Goal: Task Accomplishment & Management: Use online tool/utility

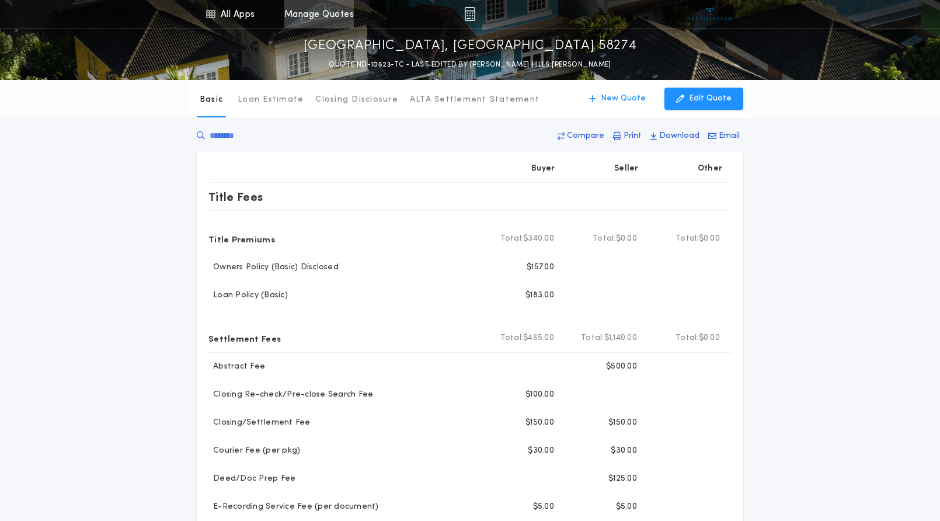
click at [310, 13] on link "Manage Quotes" at bounding box center [318, 14] width 69 height 28
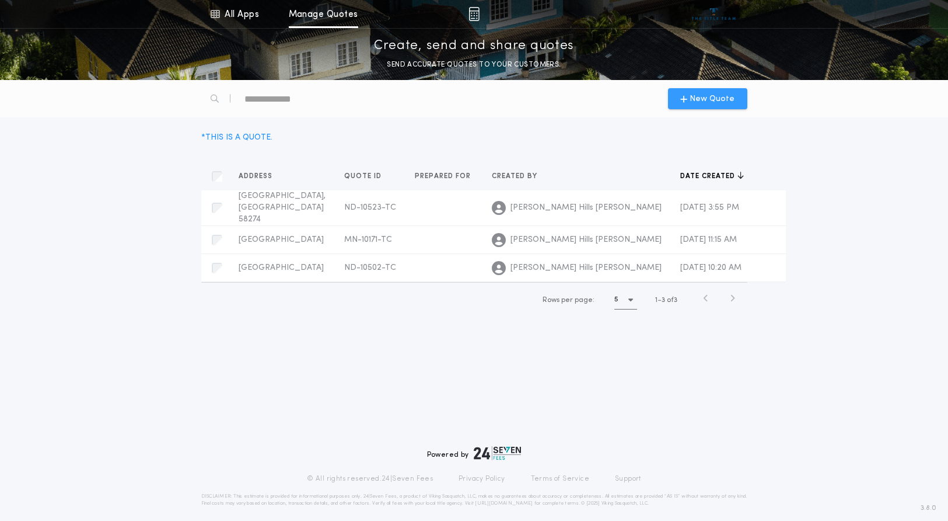
click at [687, 98] on icon "button" at bounding box center [683, 98] width 7 height 9
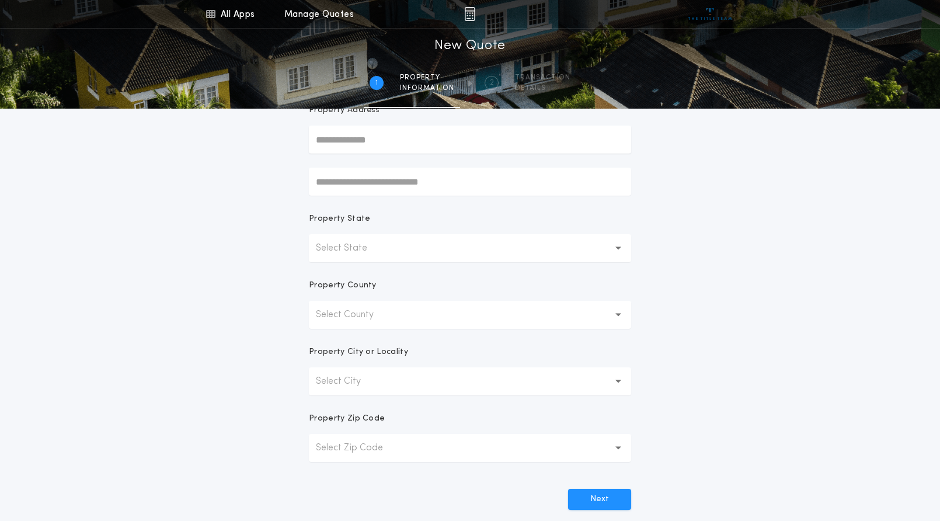
scroll to position [117, 0]
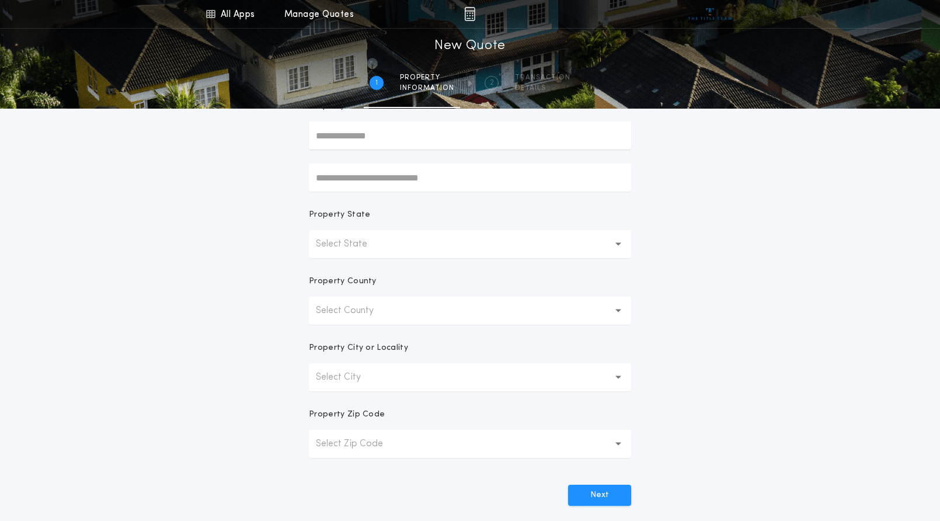
click at [364, 242] on p "Select State" at bounding box center [351, 244] width 70 height 14
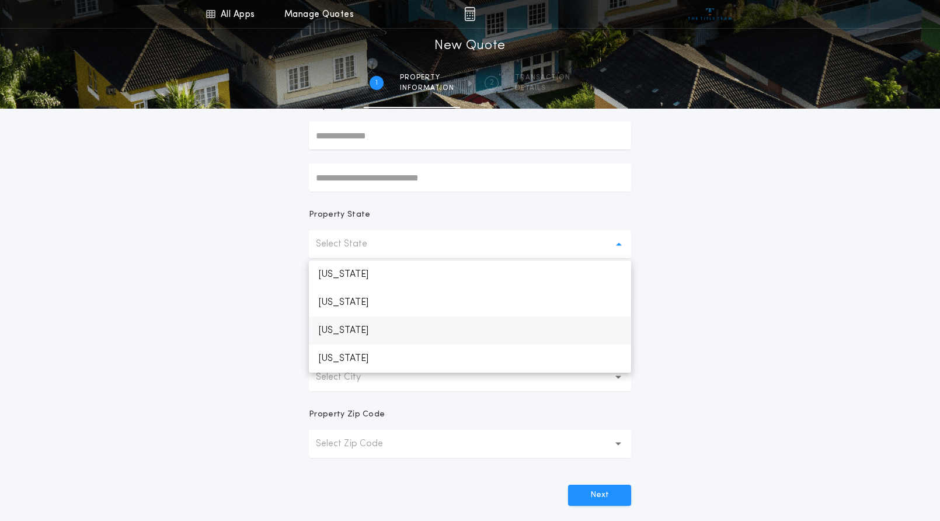
click at [355, 326] on p "[US_STATE]" at bounding box center [470, 330] width 322 height 28
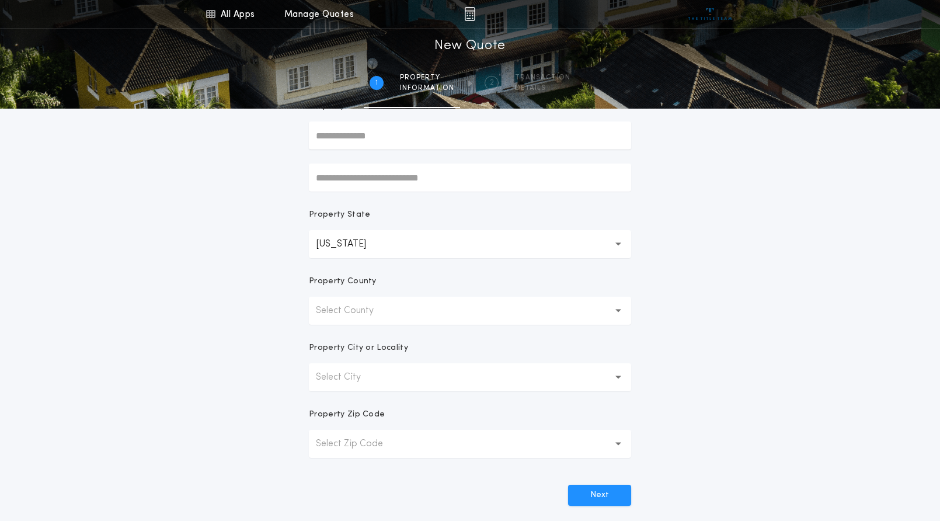
click at [353, 315] on p "Select County" at bounding box center [354, 310] width 76 height 14
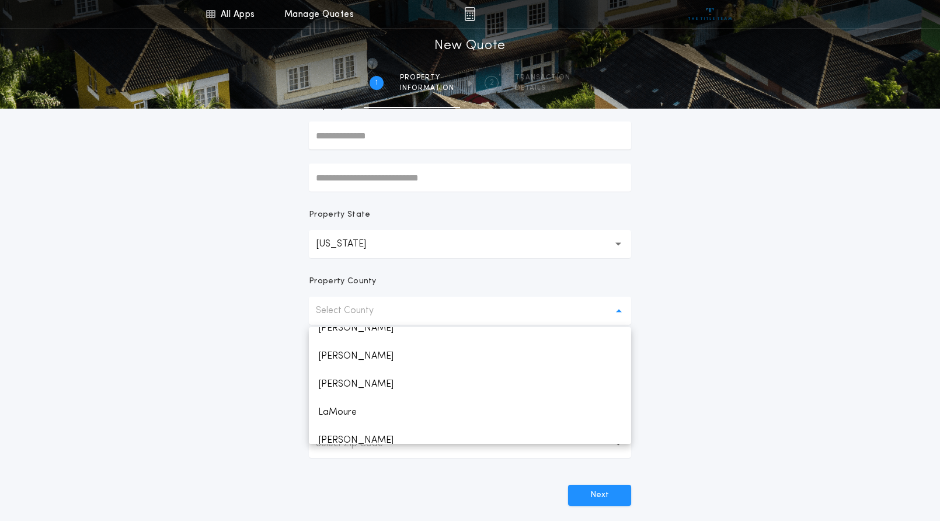
scroll to position [443, 0]
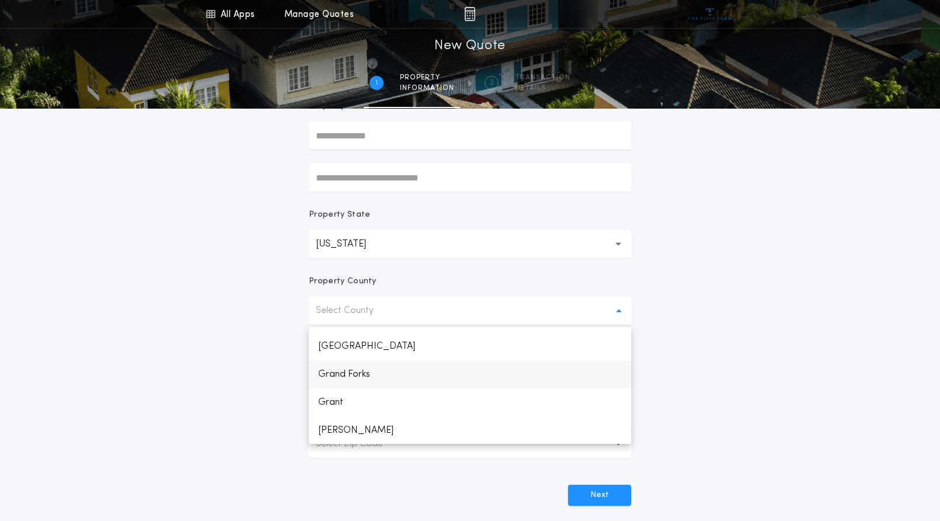
click at [371, 368] on p "Grand Forks" at bounding box center [470, 374] width 322 height 28
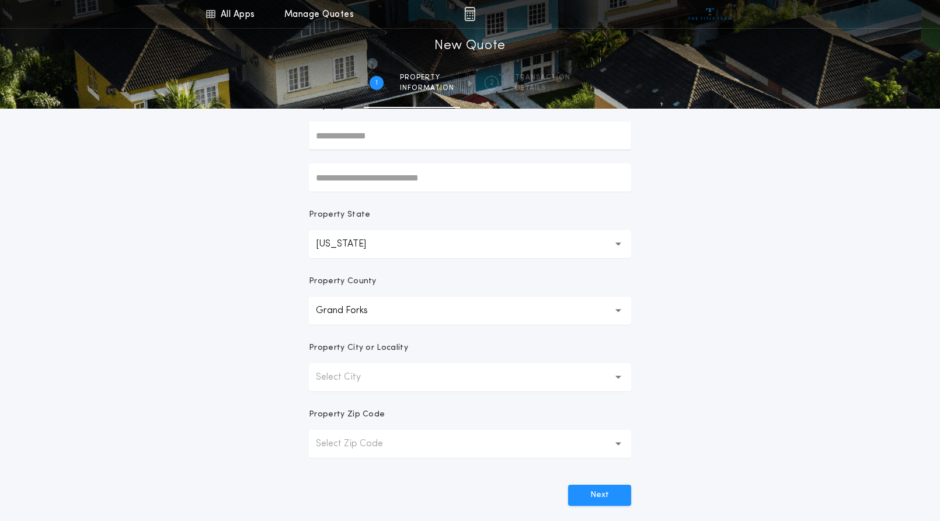
click at [368, 375] on p "Select City" at bounding box center [348, 377] width 64 height 14
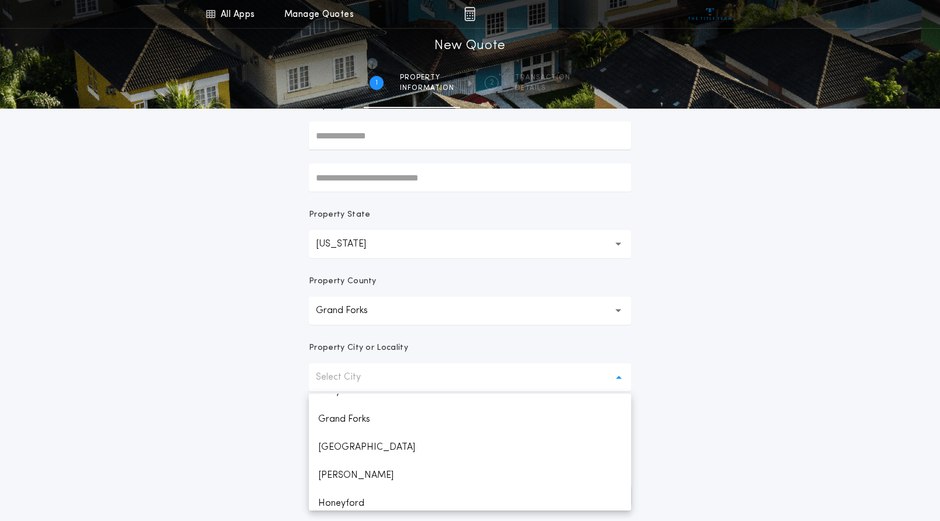
scroll to position [136, 0]
click at [368, 410] on p "Grand Forks" at bounding box center [470, 411] width 322 height 28
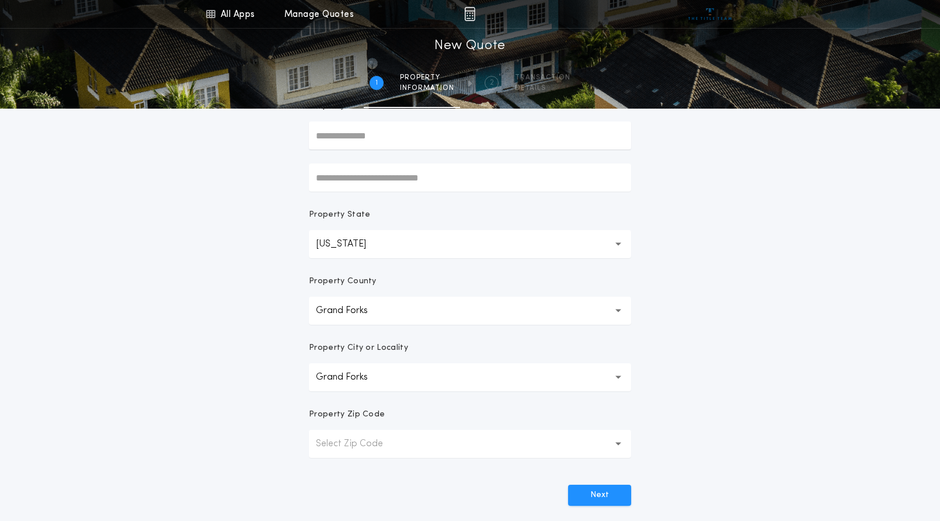
click at [358, 444] on p "Select Zip Code" at bounding box center [359, 443] width 86 height 14
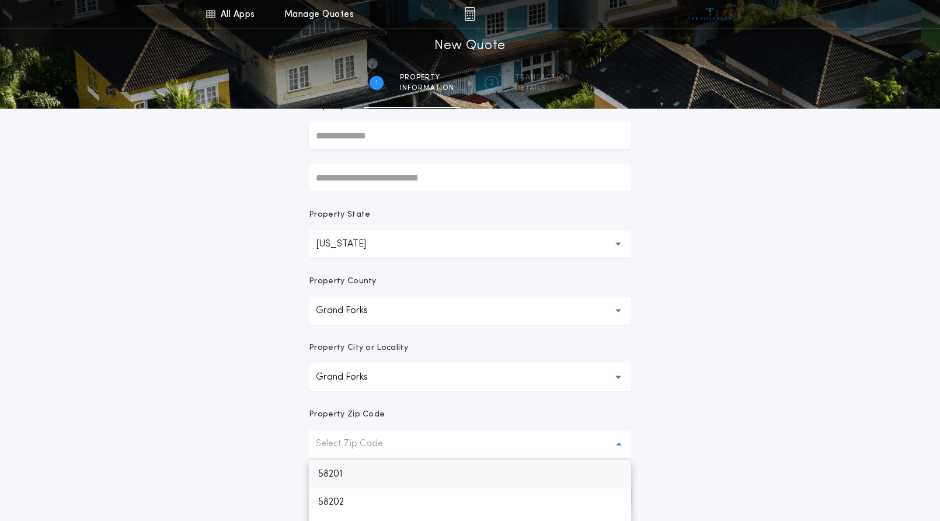
click at [345, 473] on p "58201" at bounding box center [470, 474] width 322 height 28
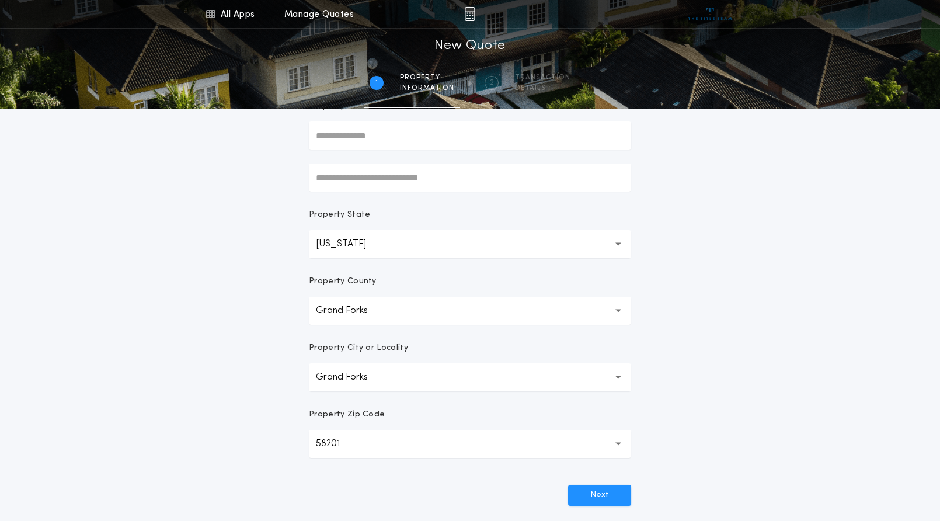
click at [664, 406] on div "**********" at bounding box center [470, 216] width 940 height 667
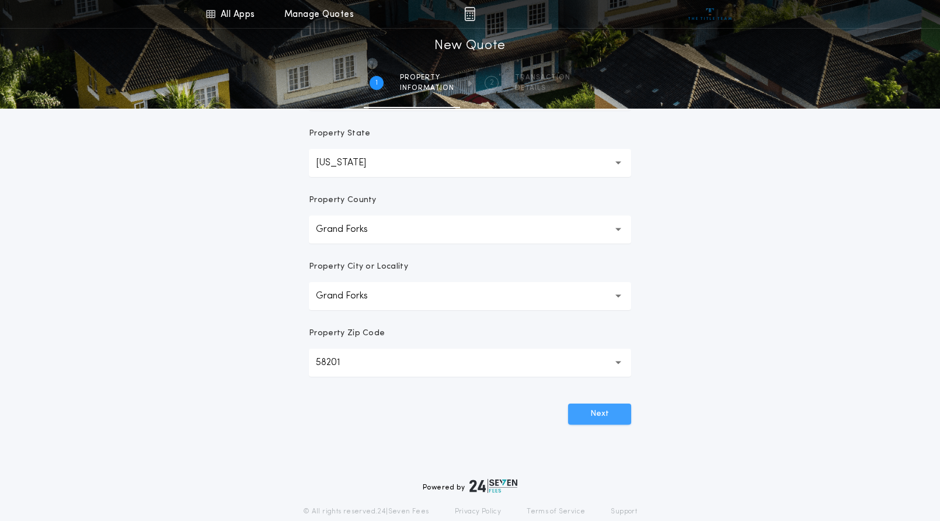
scroll to position [214, 0]
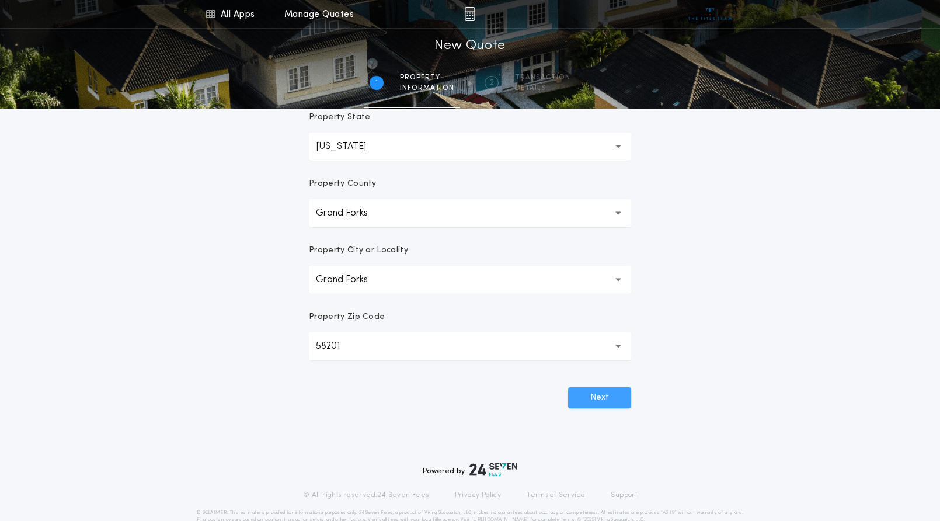
click at [602, 397] on button "Next" at bounding box center [599, 397] width 63 height 21
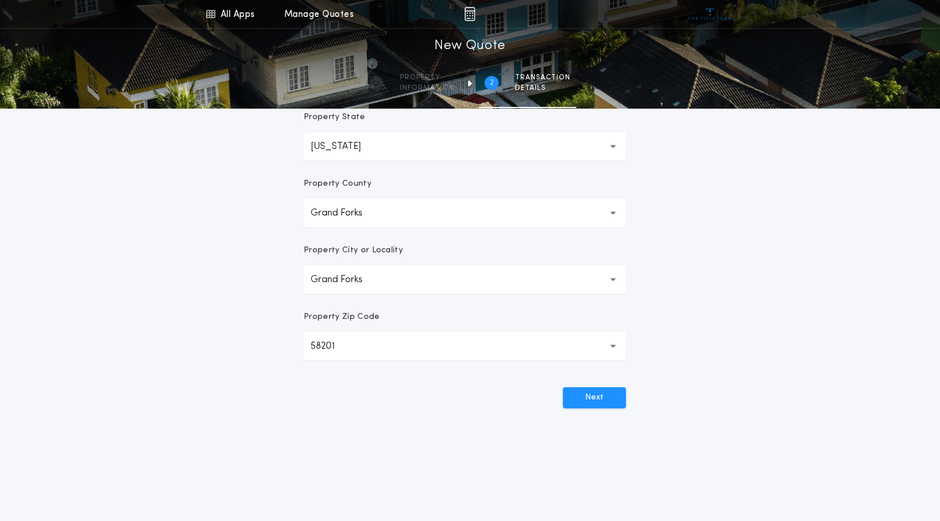
scroll to position [0, 0]
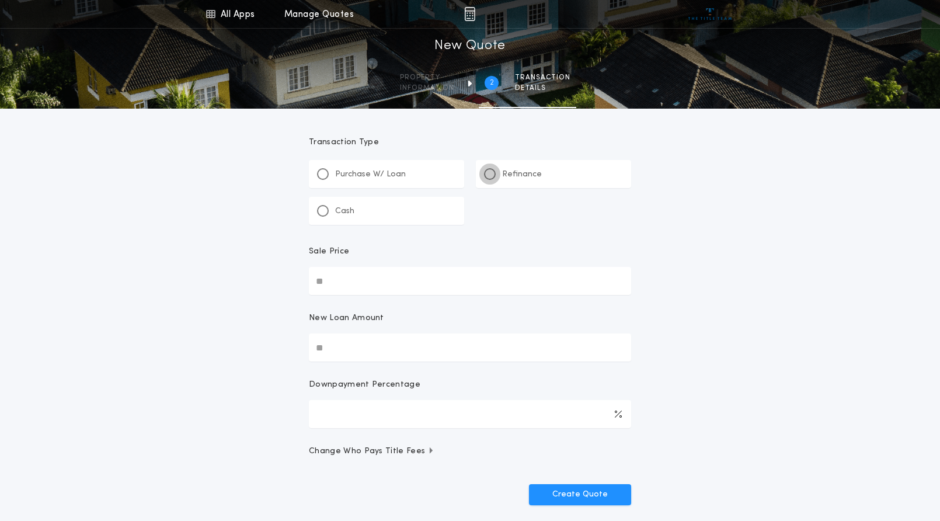
click at [493, 174] on div at bounding box center [490, 174] width 12 height 12
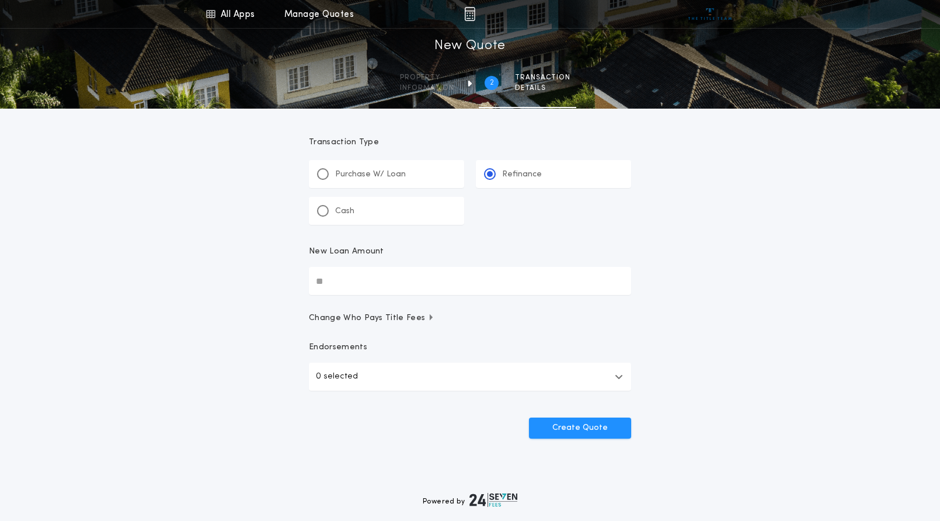
drag, startPoint x: 392, startPoint y: 285, endPoint x: 315, endPoint y: 286, distance: 77.0
click at [315, 286] on input "New Loan Amount" at bounding box center [470, 281] width 322 height 28
type input "********"
click at [529, 417] on button "Create Quote" at bounding box center [580, 427] width 102 height 21
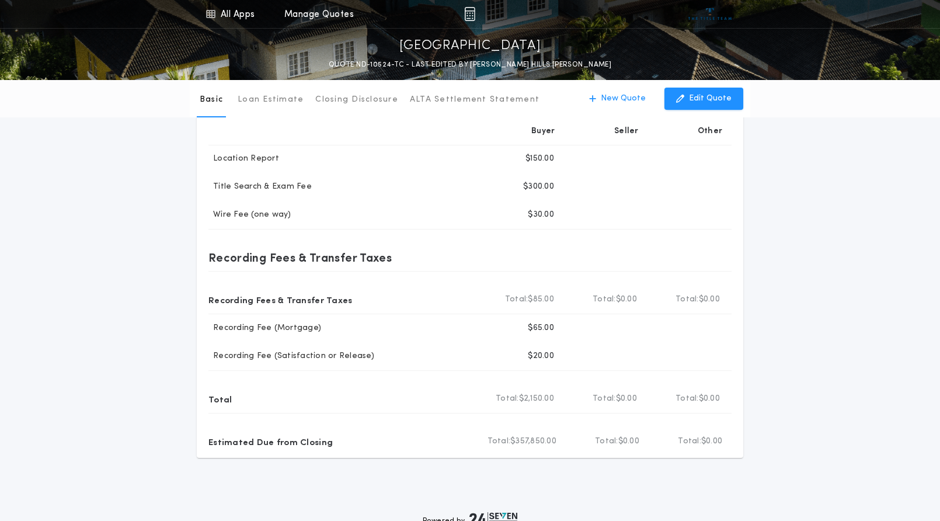
scroll to position [311, 0]
